Goal: Task Accomplishment & Management: Use online tool/utility

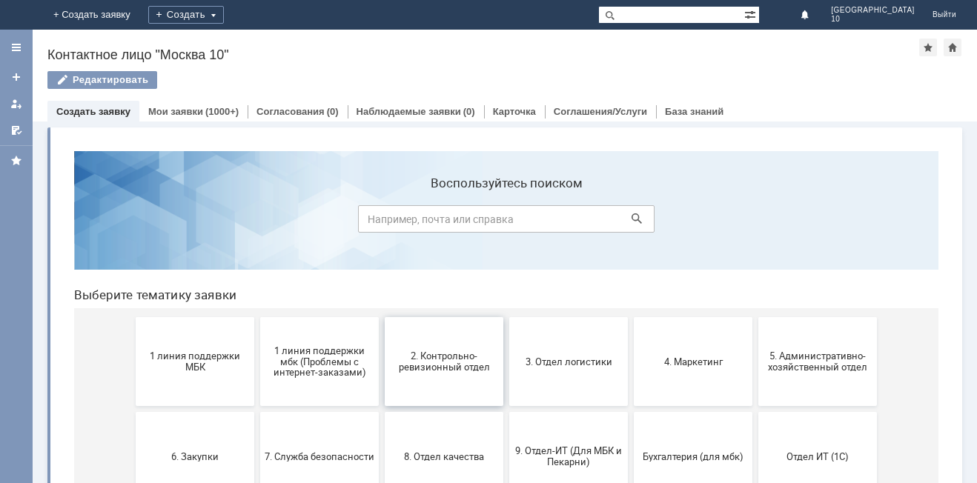
scroll to position [74, 0]
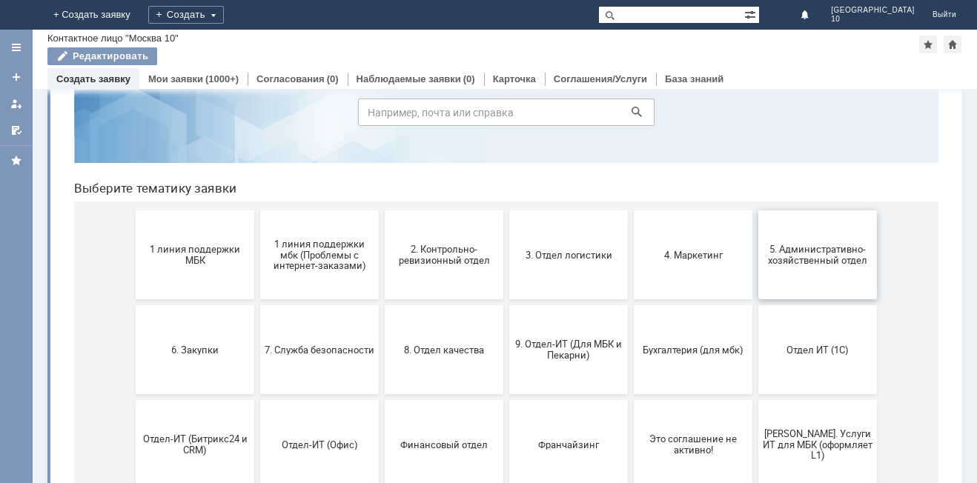
click at [805, 284] on button "5. Административно-хозяйственный отдел" at bounding box center [817, 254] width 119 height 89
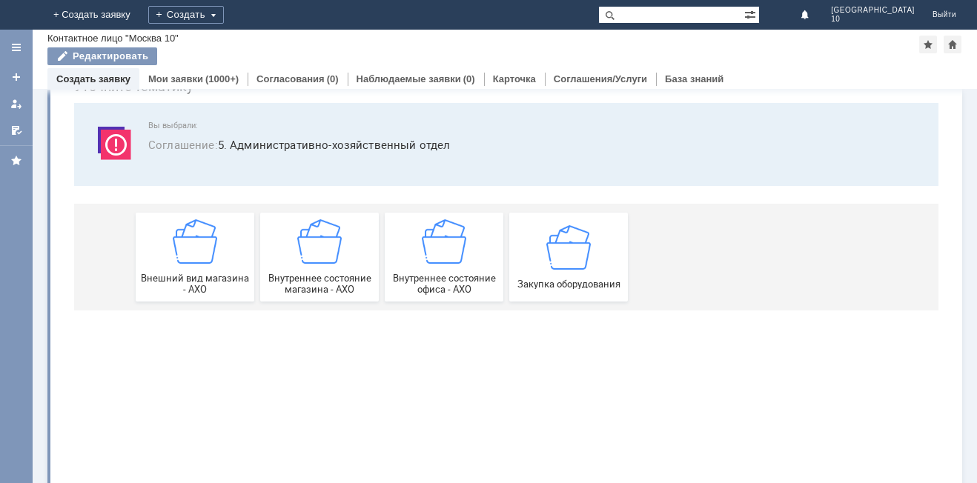
scroll to position [0, 0]
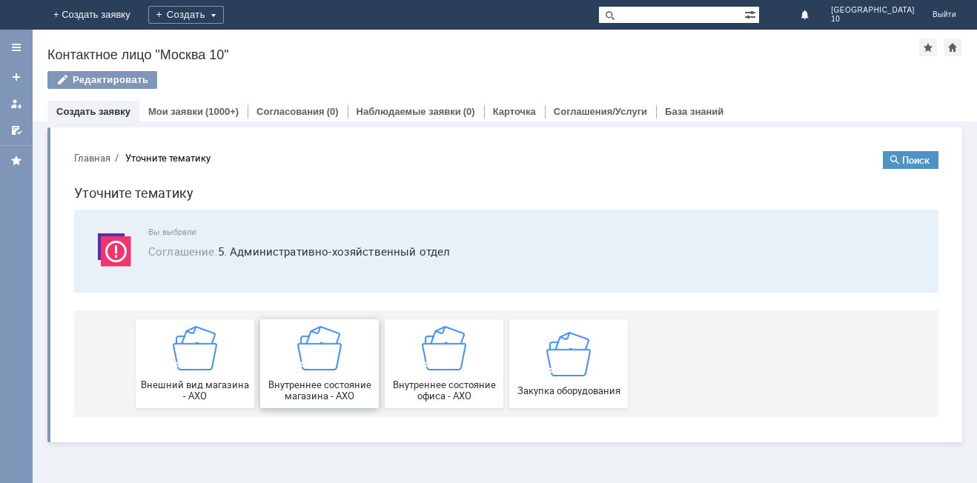
click at [302, 382] on span "Внутреннее состояние магазина - АХО" at bounding box center [320, 390] width 110 height 22
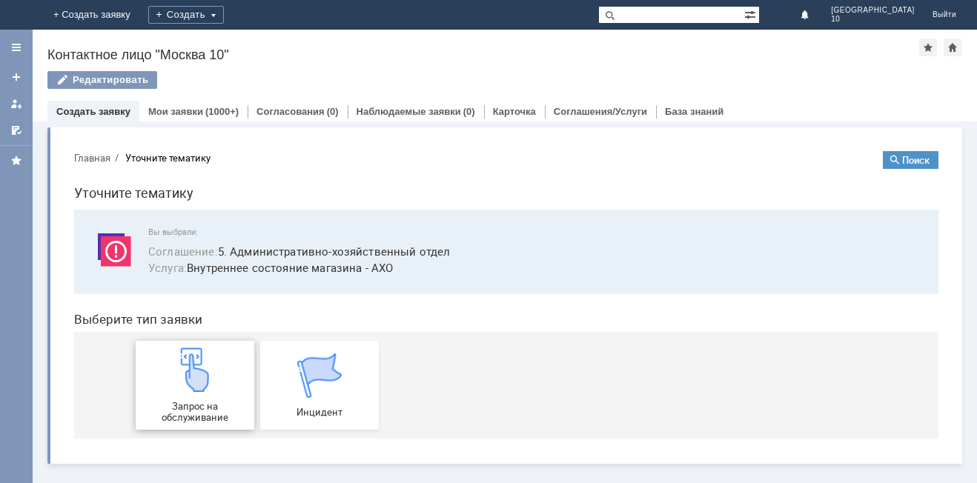
click at [243, 399] on div "Запрос на обслуживание" at bounding box center [195, 386] width 110 height 76
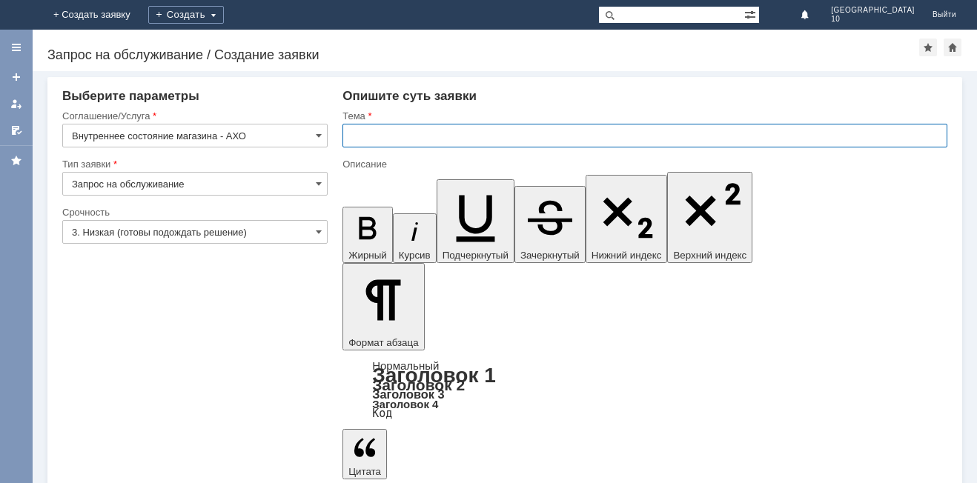
click at [392, 136] on input "text" at bounding box center [644, 136] width 605 height 24
type input "картридж"
